Goal: Transaction & Acquisition: Purchase product/service

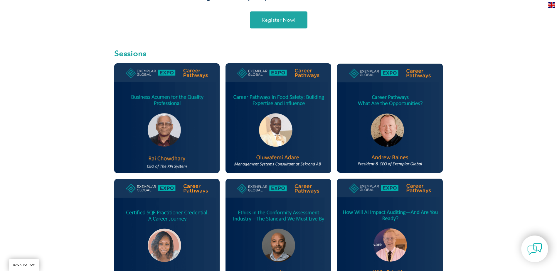
scroll to position [293, 0]
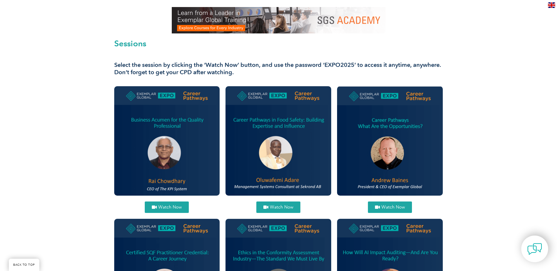
scroll to position [146, 0]
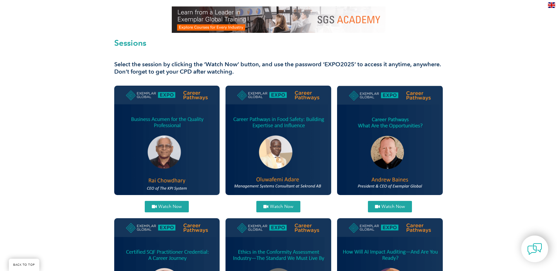
click at [165, 205] on span "Watch Now" at bounding box center [169, 207] width 23 height 4
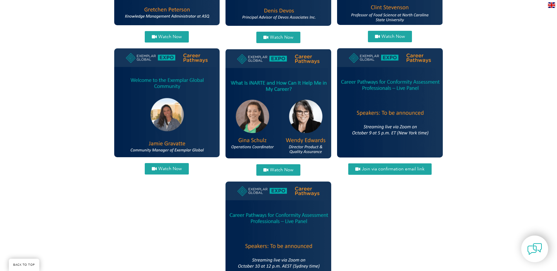
scroll to position [708, 0]
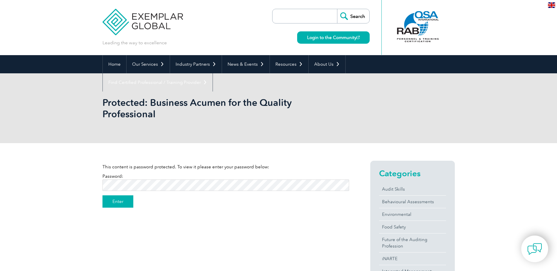
click at [121, 202] on input "Enter" at bounding box center [117, 201] width 31 height 12
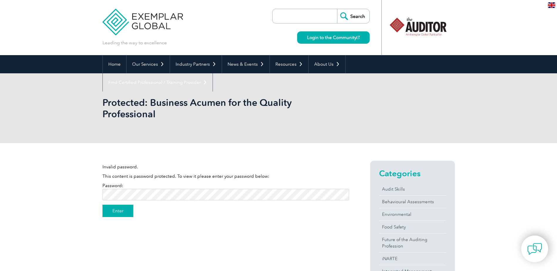
click at [122, 211] on input "Enter" at bounding box center [117, 211] width 31 height 12
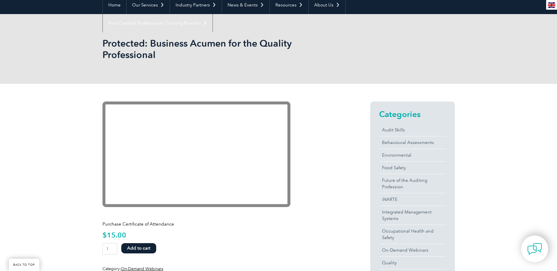
scroll to position [59, 0]
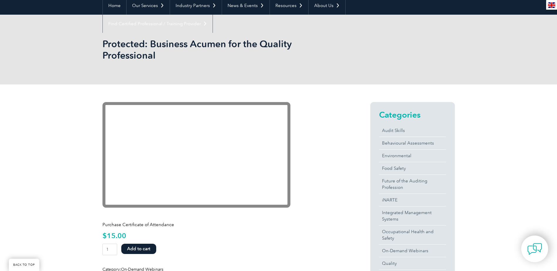
click at [323, 242] on div "Purchase Certificate of Attendance $ 15.00 Business Acumen for the Quality Prof…" at bounding box center [225, 245] width 246 height 56
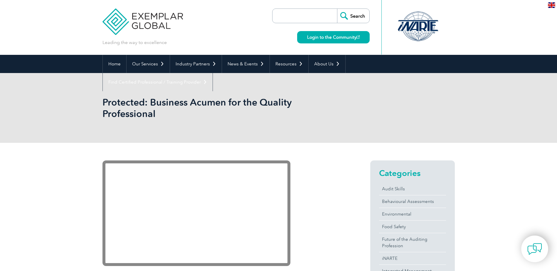
scroll to position [0, 0]
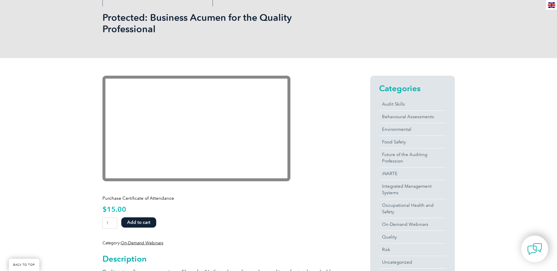
scroll to position [85, 0]
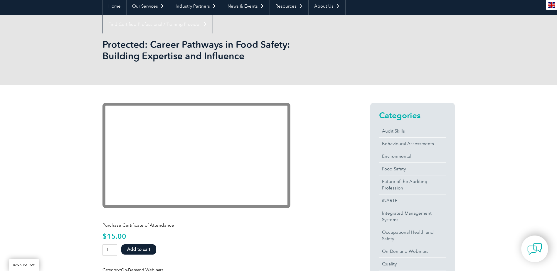
scroll to position [58, 0]
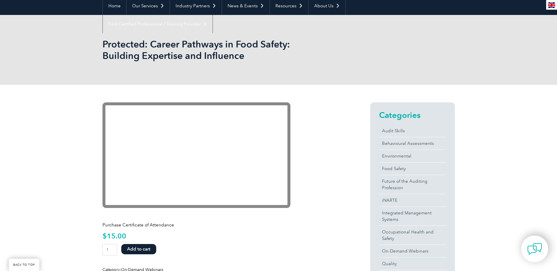
drag, startPoint x: 512, startPoint y: 179, endPoint x: 501, endPoint y: 161, distance: 21.2
